Goal: Transaction & Acquisition: Purchase product/service

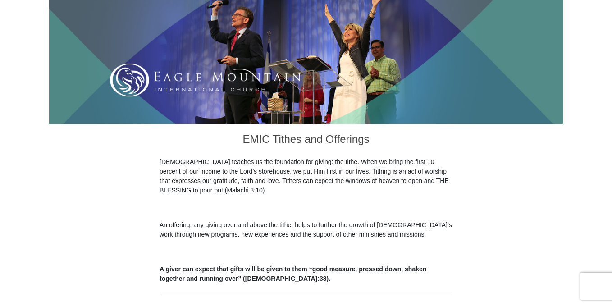
scroll to position [167, 0]
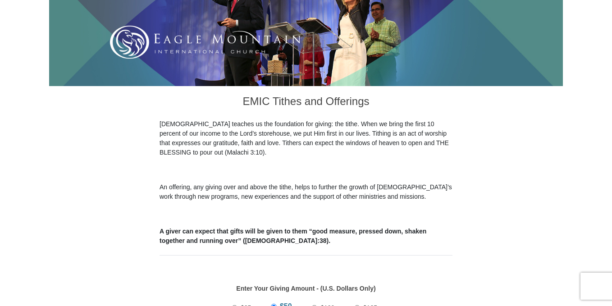
drag, startPoint x: 615, startPoint y: 50, endPoint x: 615, endPoint y: 94, distance: 43.7
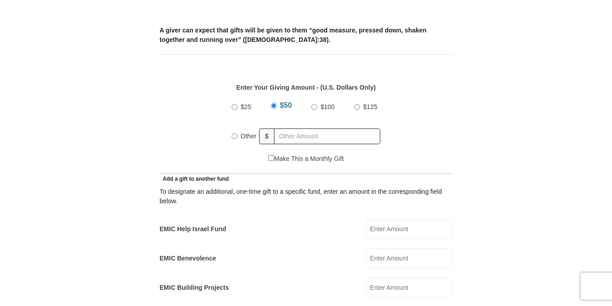
scroll to position [383, 0]
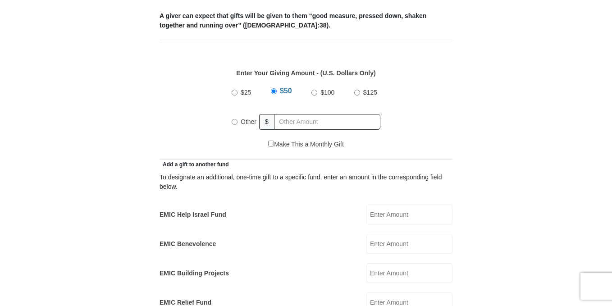
click at [234, 119] on input "Other" at bounding box center [235, 122] width 6 height 6
radio input "true"
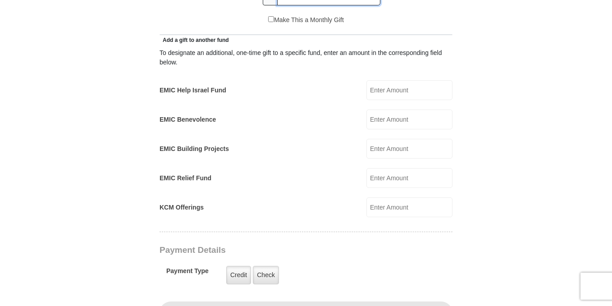
scroll to position [509, 0]
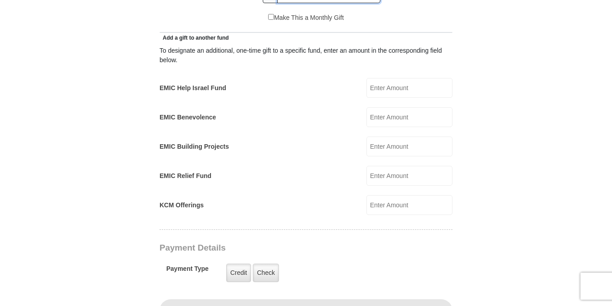
type input "200"
click at [385, 138] on input "EMIC Building Projects" at bounding box center [410, 147] width 86 height 20
type input "100"
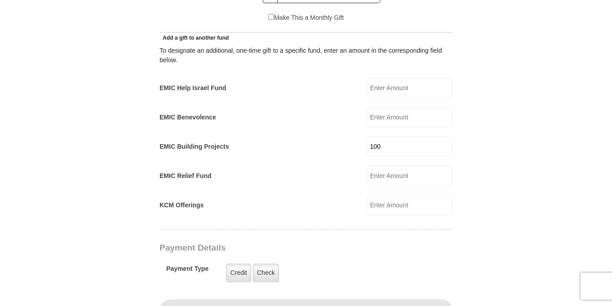
click at [415, 78] on input "EMIC Help Israel Fund" at bounding box center [410, 88] width 86 height 20
type input "100"
click at [238, 264] on label "Credit" at bounding box center [238, 273] width 25 height 18
click at [0, 0] on input "Credit" at bounding box center [0, 0] width 0 height 0
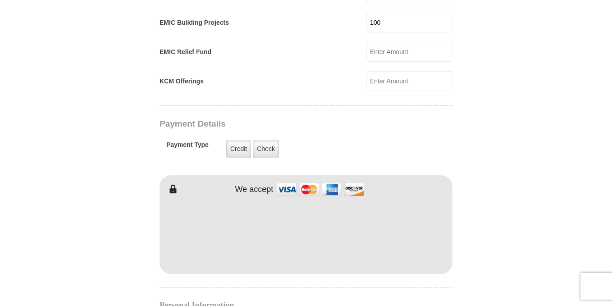
scroll to position [638, 0]
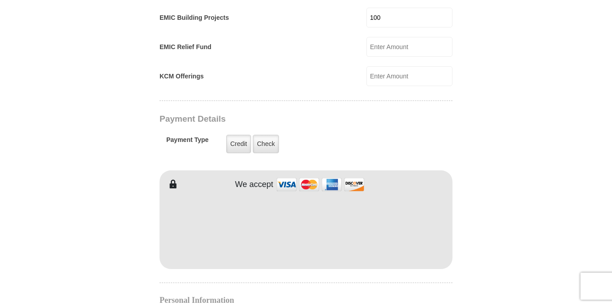
drag, startPoint x: 387, startPoint y: 180, endPoint x: 546, endPoint y: 153, distance: 161.5
click at [546, 153] on form "Eagle Mountain International Church Online Giving Because of gifts like yours, …" at bounding box center [306, 72] width 514 height 1348
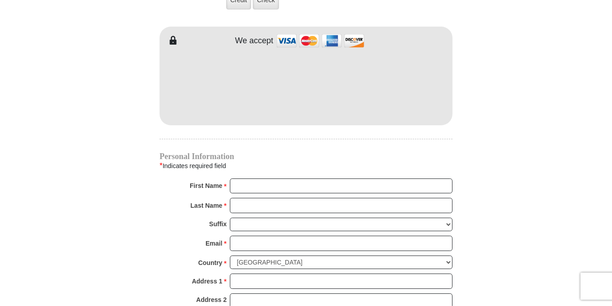
scroll to position [784, 0]
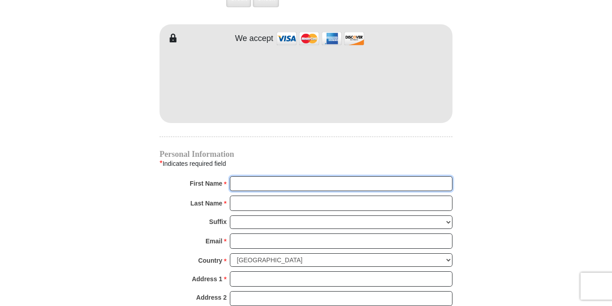
click at [241, 176] on input "First Name *" at bounding box center [341, 183] width 223 height 15
type input "alyson"
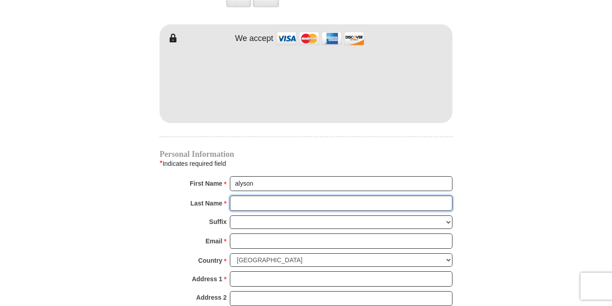
click at [243, 196] on input "Last Name *" at bounding box center [341, 203] width 223 height 15
type input "McDonald"
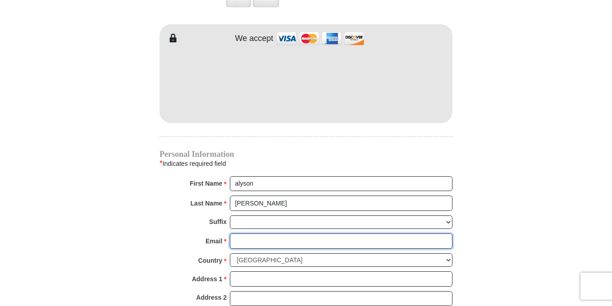
click at [254, 234] on input "Email *" at bounding box center [341, 241] width 223 height 15
type input "alymc72@gmail.com"
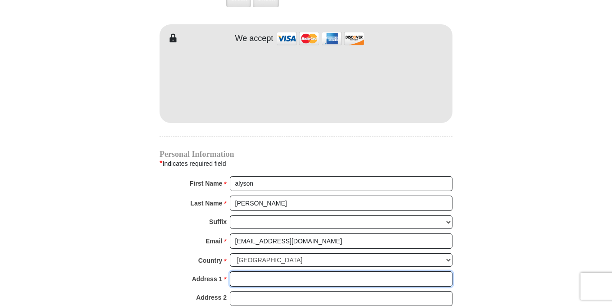
click at [259, 271] on input "Address 1 *" at bounding box center [341, 278] width 223 height 15
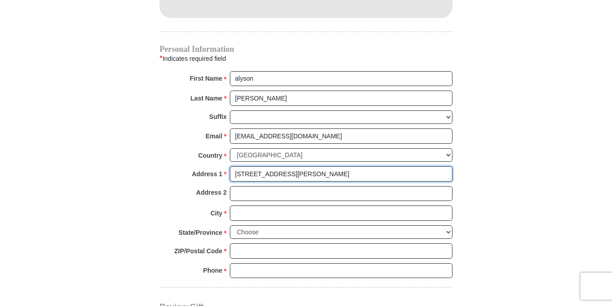
scroll to position [892, 0]
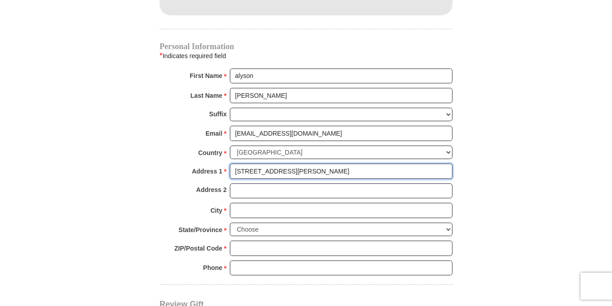
type input "1401 McConnell Ave"
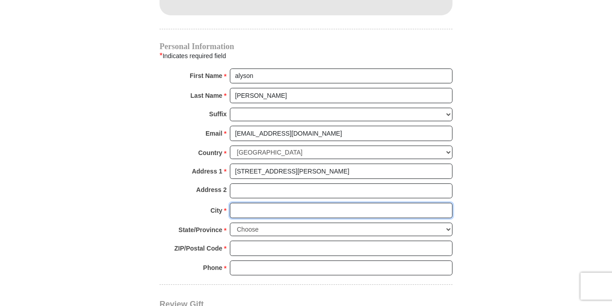
click at [239, 203] on input "City *" at bounding box center [341, 210] width 223 height 15
type input "Bay Minette"
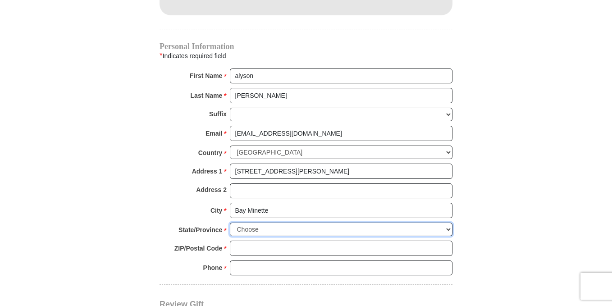
click at [268, 223] on select "Choose Alabama Alaska American Samoa Arizona Arkansas Armed Forces Americas Arm…" at bounding box center [341, 230] width 223 height 14
select select "AL"
click at [230, 223] on select "Choose Alabama Alaska American Samoa Arizona Arkansas Armed Forces Americas Arm…" at bounding box center [341, 230] width 223 height 14
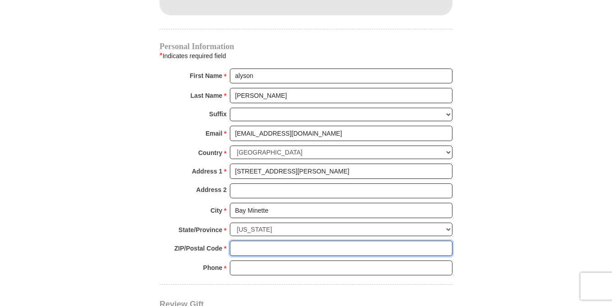
click at [246, 241] on input "ZIP/Postal Code *" at bounding box center [341, 248] width 223 height 15
type input "36507"
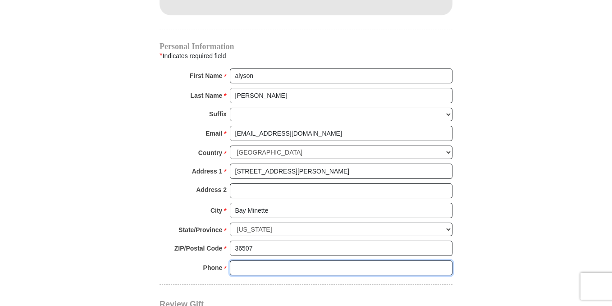
click at [252, 262] on input "Phone * *" at bounding box center [341, 268] width 223 height 15
click at [248, 261] on input "251=604-9200" at bounding box center [341, 268] width 223 height 15
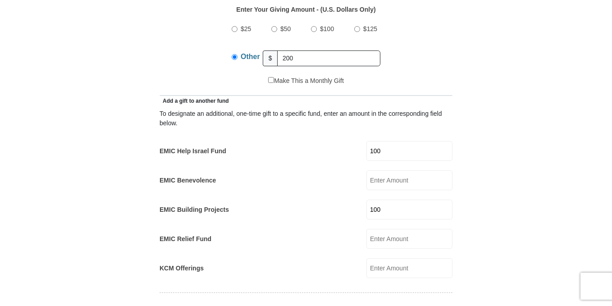
scroll to position [443, 0]
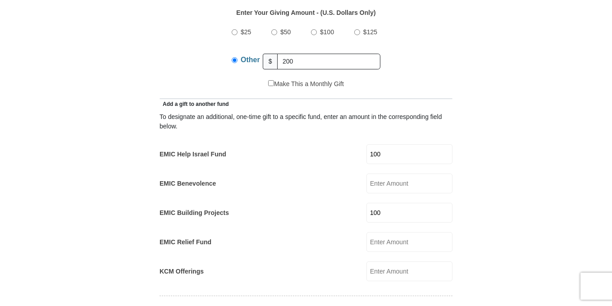
type input "251-604-9200"
click at [300, 54] on input "200" at bounding box center [328, 62] width 103 height 16
type input "2"
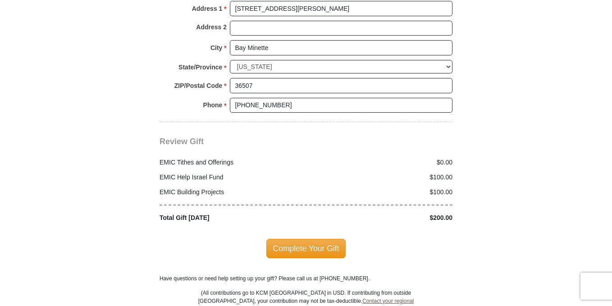
scroll to position [1069, 0]
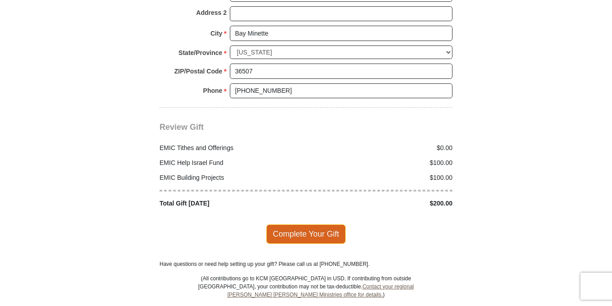
click at [317, 225] on span "Complete Your Gift" at bounding box center [306, 234] width 80 height 19
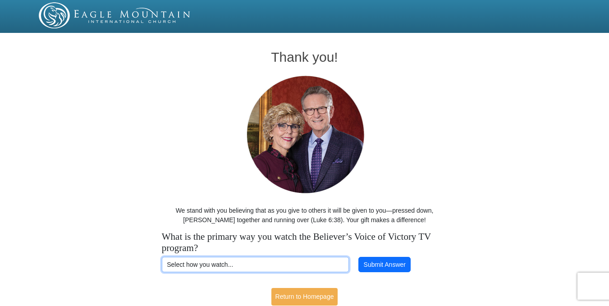
click at [304, 263] on select "Select how you watch... Daystar Morning Daystar Evening KCM.org GoVictory.com V…" at bounding box center [255, 264] width 187 height 15
select select "ROKU"
click at [162, 257] on select "Select how you watch... Daystar Morning Daystar Evening KCM.org GoVictory.com V…" at bounding box center [255, 264] width 187 height 15
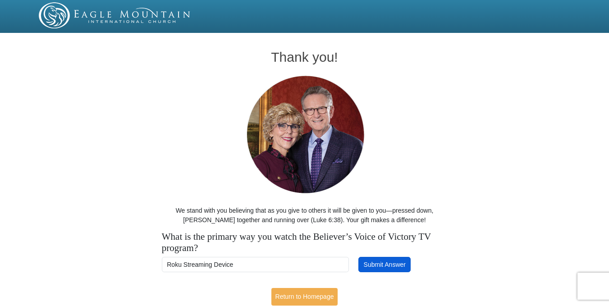
click at [385, 265] on button "Submit Answer" at bounding box center [384, 264] width 52 height 15
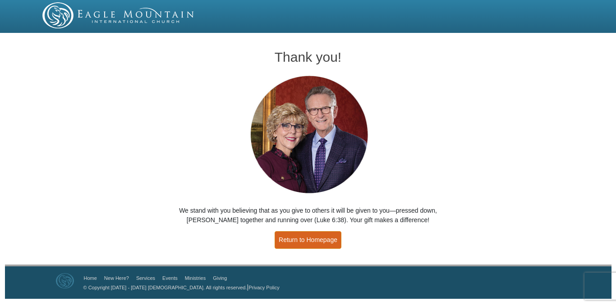
click at [320, 243] on link "Return to Homepage" at bounding box center [308, 240] width 67 height 18
